Goal: Navigation & Orientation: Find specific page/section

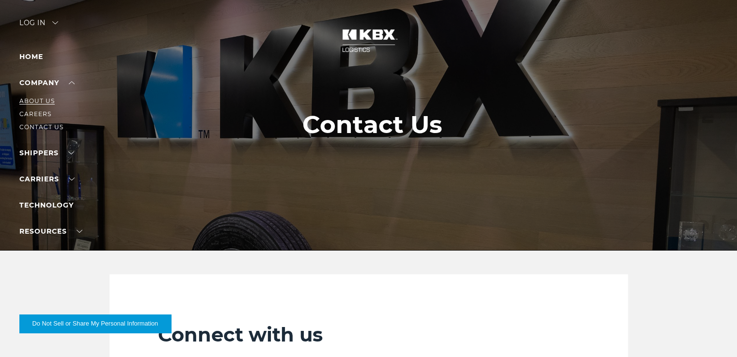
click at [43, 100] on link "About Us" at bounding box center [36, 100] width 35 height 7
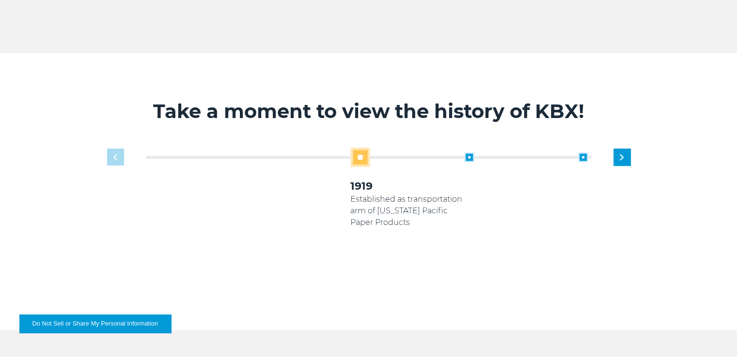
scroll to position [530, 0]
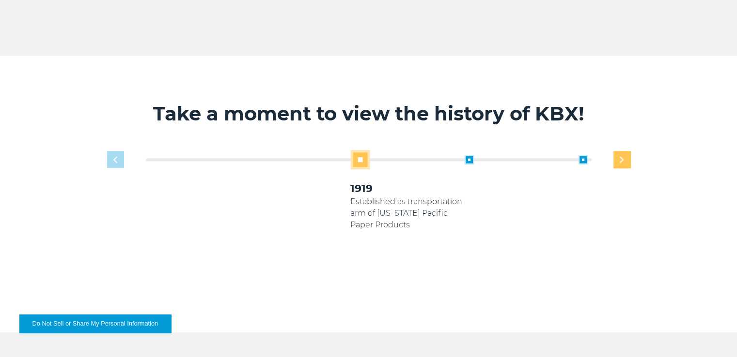
click at [622, 158] on img "Next slide" at bounding box center [621, 159] width 4 height 6
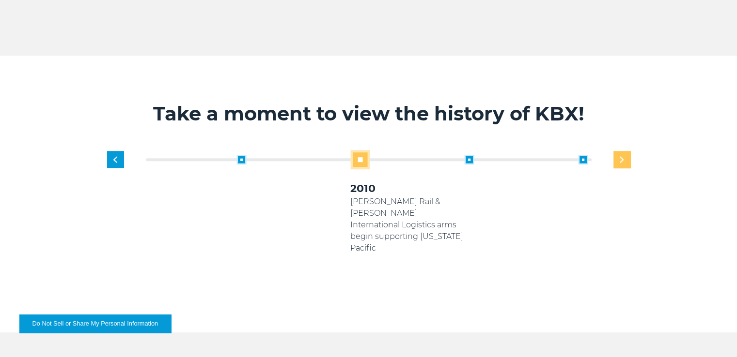
click at [625, 163] on div "Next slide" at bounding box center [621, 159] width 17 height 17
click at [626, 161] on div "Next slide" at bounding box center [621, 159] width 17 height 17
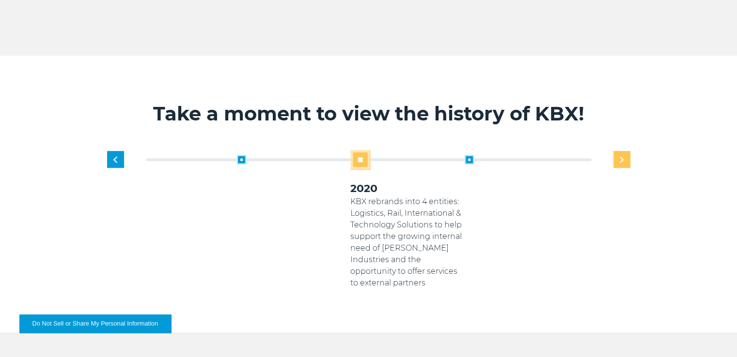
click at [620, 163] on div "Next slide" at bounding box center [621, 159] width 17 height 17
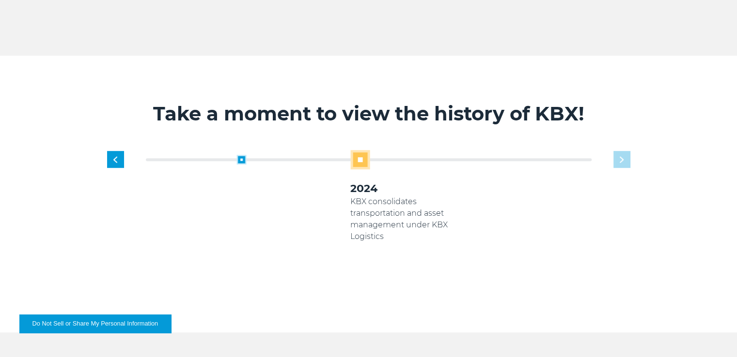
click at [621, 159] on div "1919 Established as transportation arm of [US_STATE] Pacific Paper Products 200…" at bounding box center [407, 219] width 455 height 139
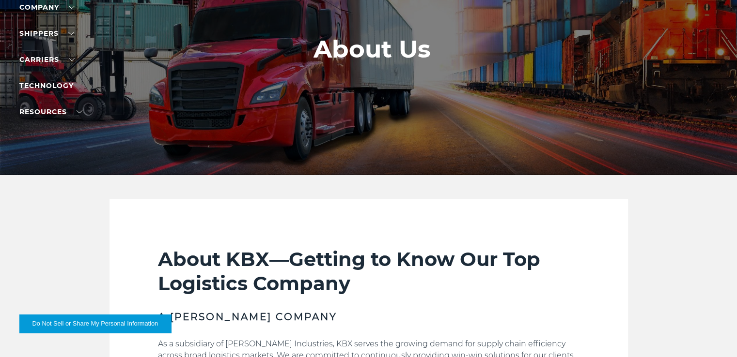
scroll to position [0, 0]
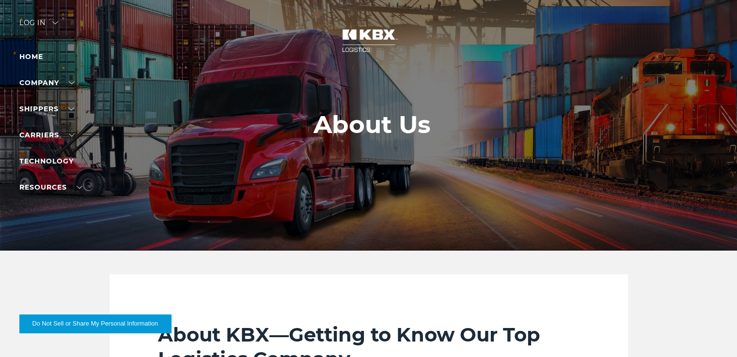
click at [40, 61] on li "Home" at bounding box center [61, 57] width 84 height 12
click at [35, 55] on link "Home" at bounding box center [31, 56] width 24 height 9
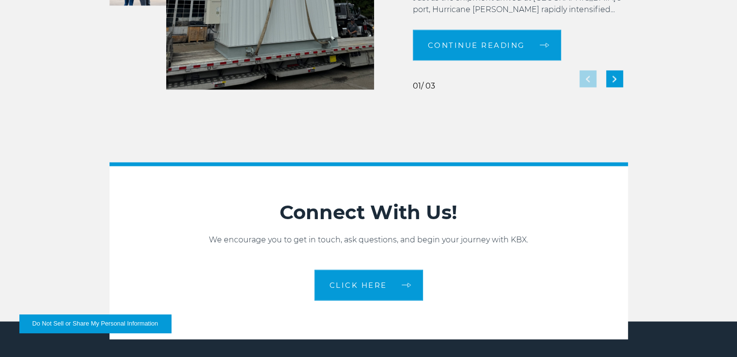
scroll to position [1947, 0]
